Goal: Information Seeking & Learning: Learn about a topic

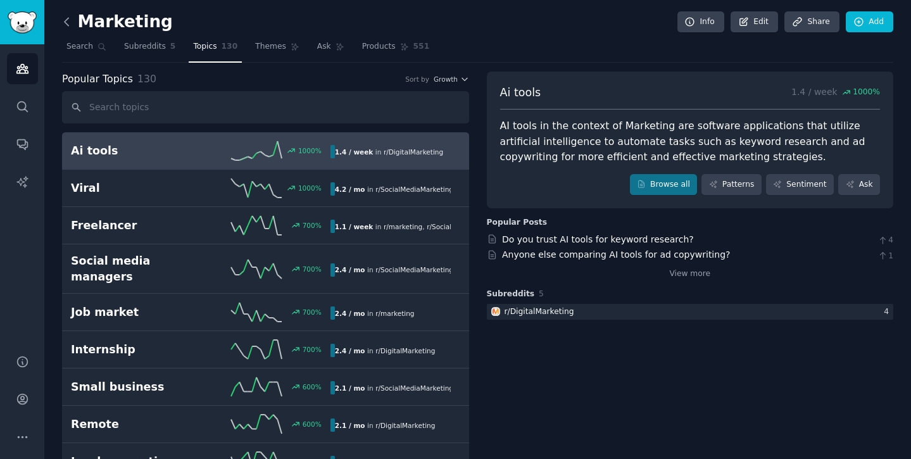
click at [65, 23] on icon at bounding box center [67, 22] width 4 height 8
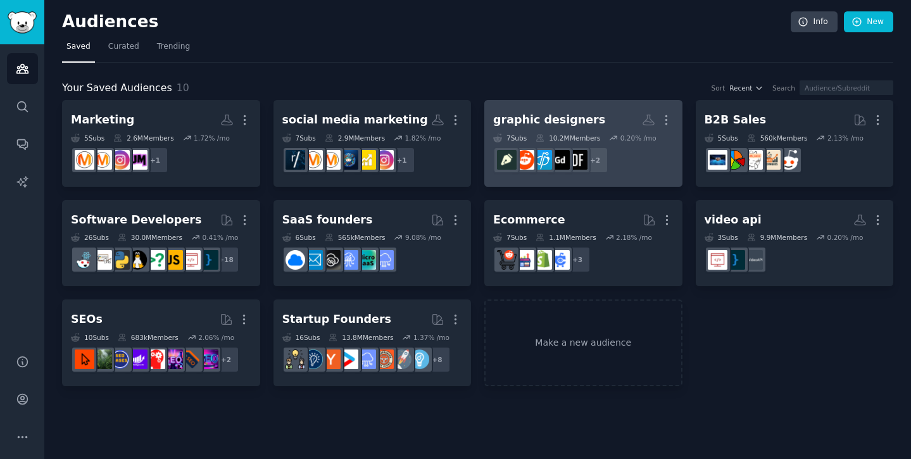
click at [657, 177] on dd "+ 2" at bounding box center [583, 159] width 180 height 35
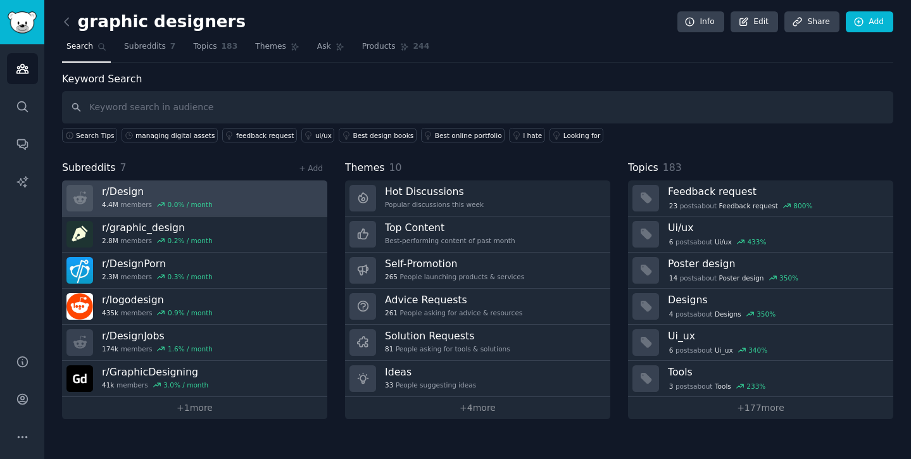
click at [211, 201] on link "r/ Design 4.4M members 0.0 % / month" at bounding box center [194, 198] width 265 height 36
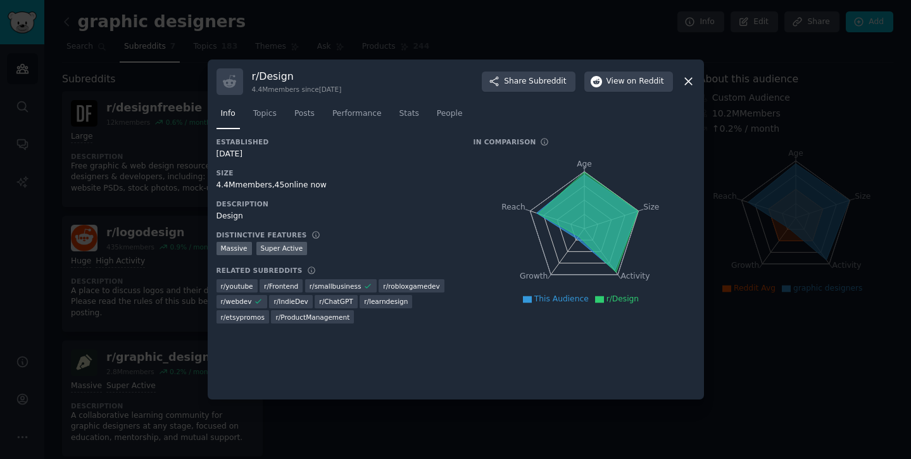
click at [689, 81] on icon at bounding box center [688, 81] width 7 height 7
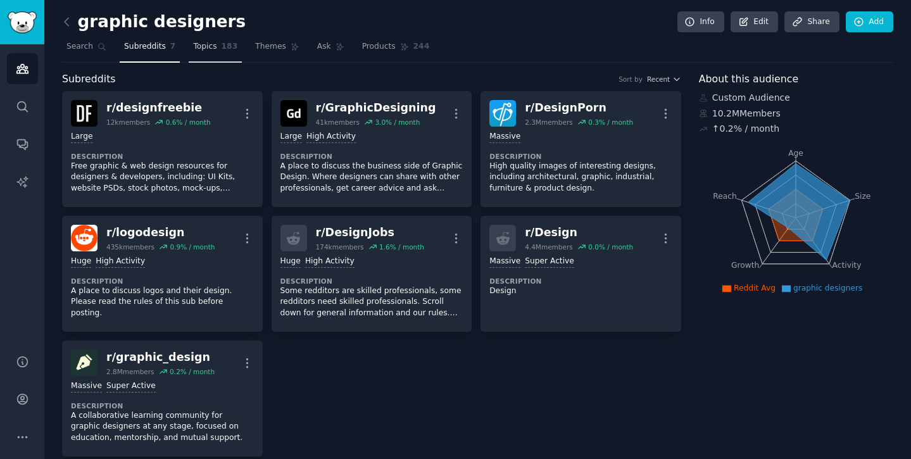
click at [196, 53] on link "Topics 183" at bounding box center [215, 50] width 53 height 26
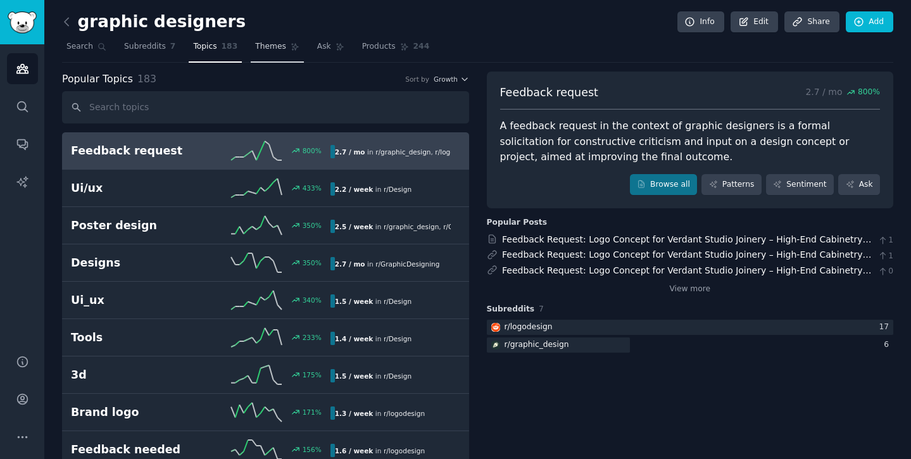
click at [282, 53] on link "Themes" at bounding box center [277, 50] width 53 height 26
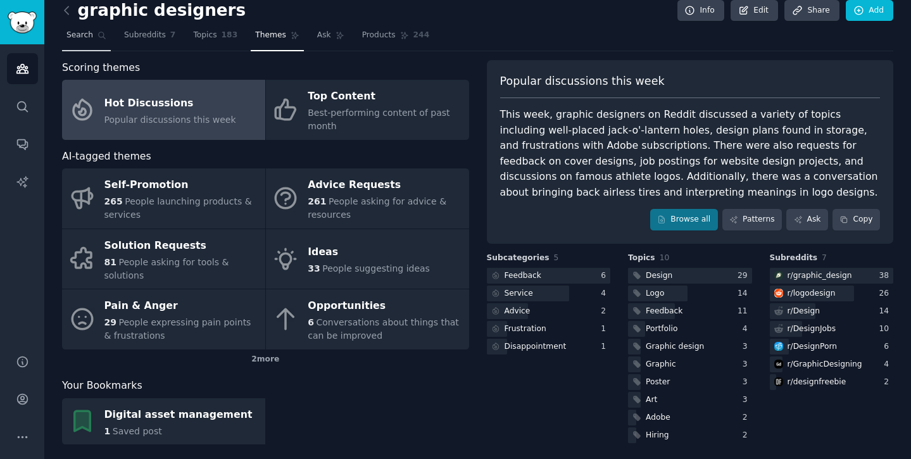
scroll to position [23, 0]
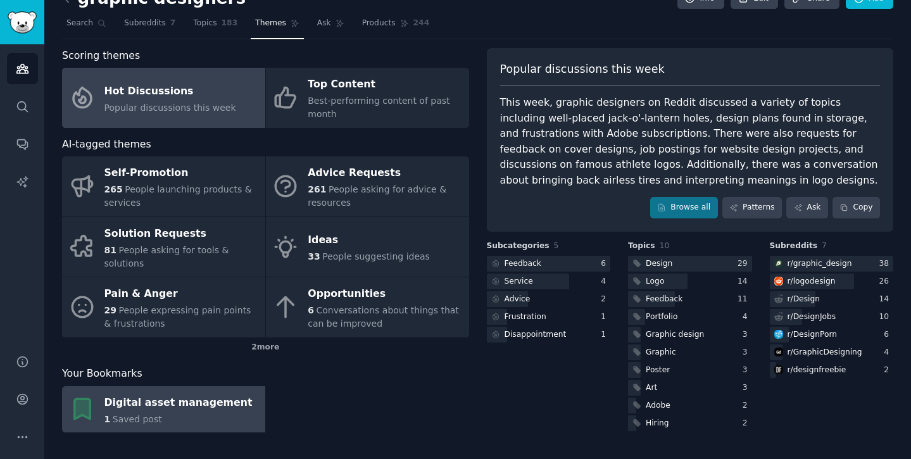
click at [163, 413] on div "1 Saved post" at bounding box center [178, 419] width 148 height 13
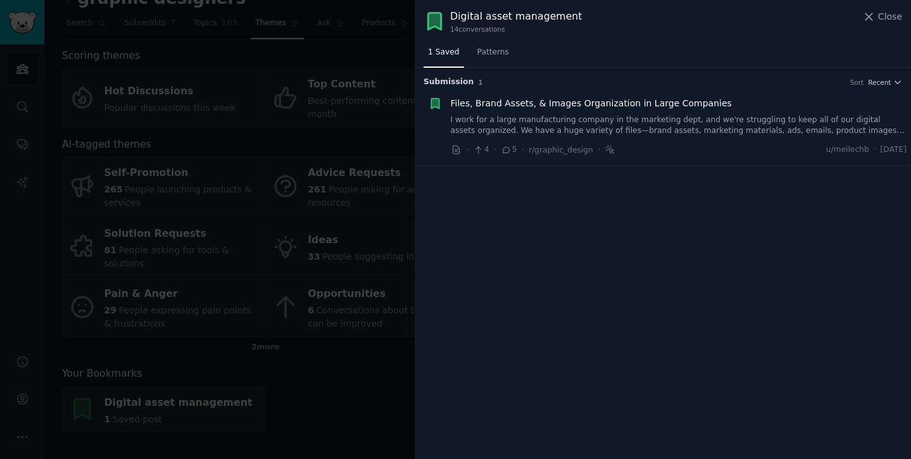
click at [577, 110] on div "Files, Brand Assets, & Images Organization in Large Companies I work for a larg…" at bounding box center [679, 117] width 456 height 40
click at [251, 160] on div at bounding box center [455, 229] width 911 height 459
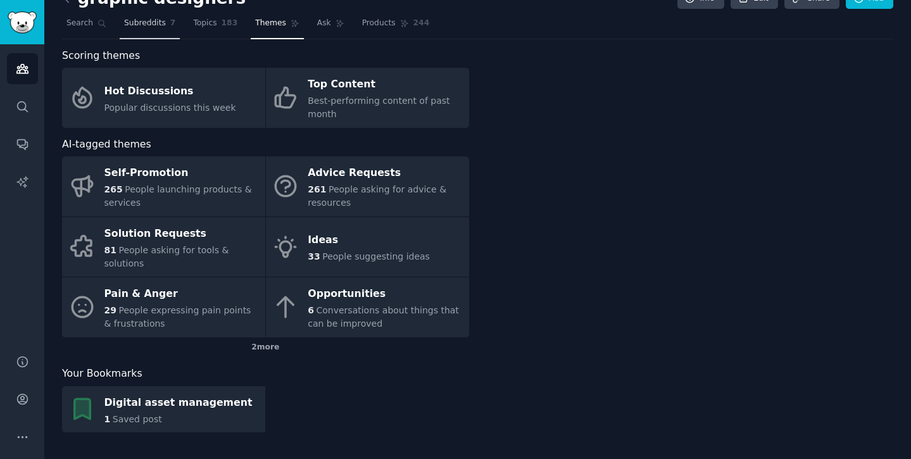
click at [146, 13] on link "Subreddits 7" at bounding box center [150, 26] width 60 height 26
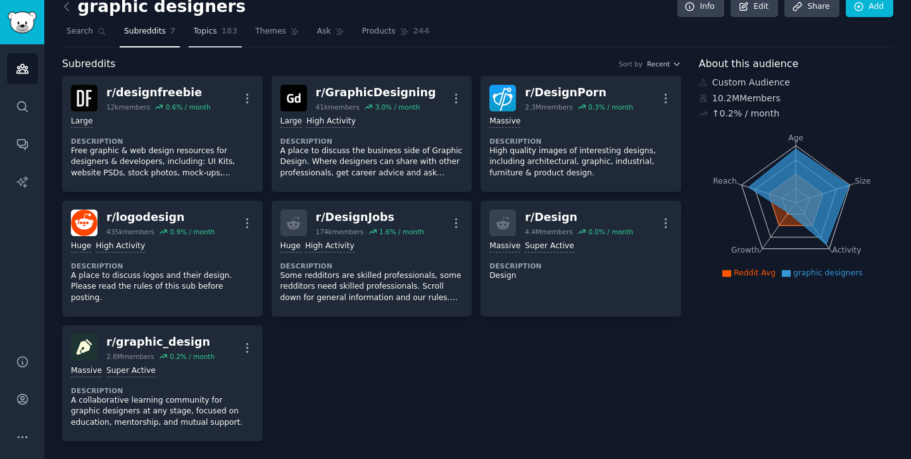
click at [230, 45] on link "Topics 183" at bounding box center [215, 35] width 53 height 26
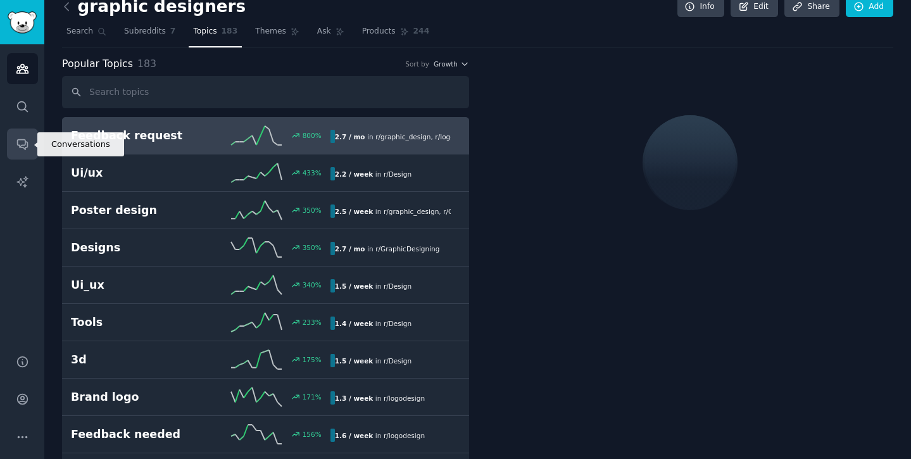
click at [24, 137] on icon "Sidebar" at bounding box center [22, 143] width 13 height 13
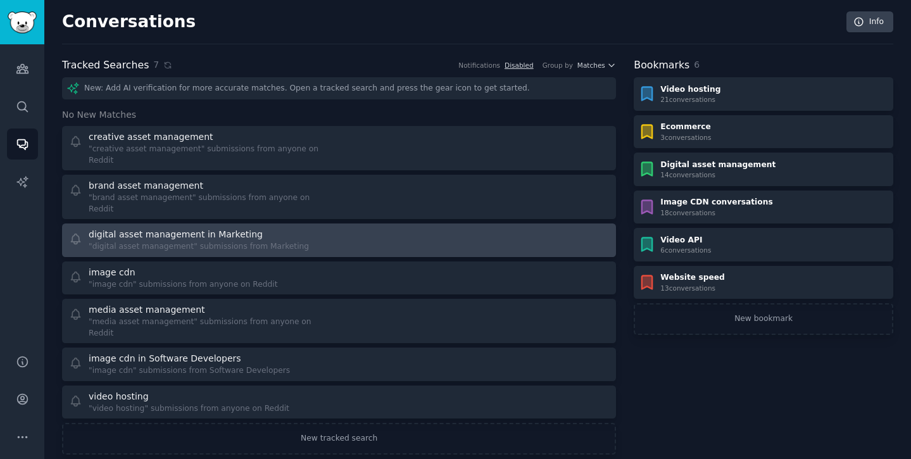
click at [215, 241] on div ""digital asset management" submissions from Marketing" at bounding box center [199, 246] width 220 height 11
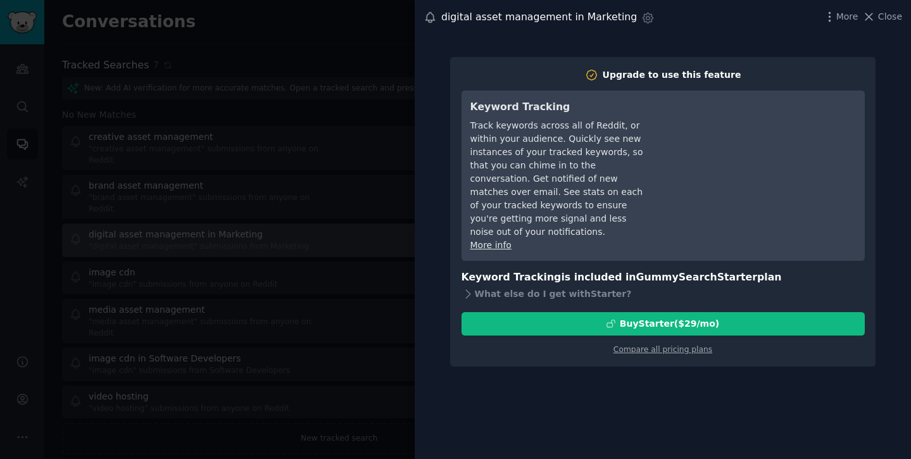
click at [215, 219] on div at bounding box center [455, 229] width 911 height 459
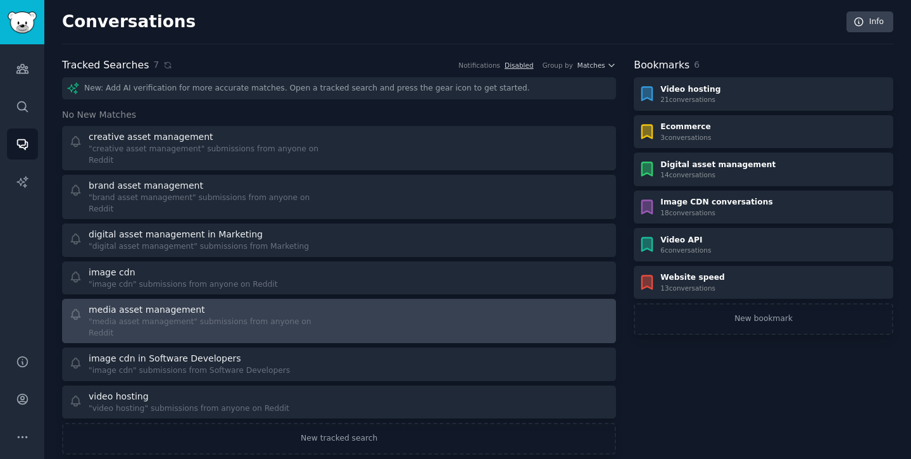
click at [160, 303] on div "media asset management" at bounding box center [147, 309] width 116 height 13
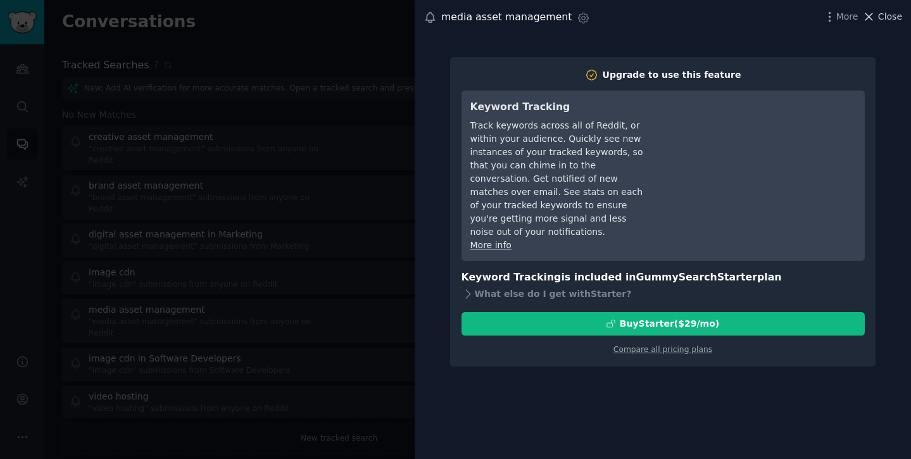
click at [885, 11] on span "Close" at bounding box center [890, 16] width 24 height 13
